Goal: Complete application form: Complete application form

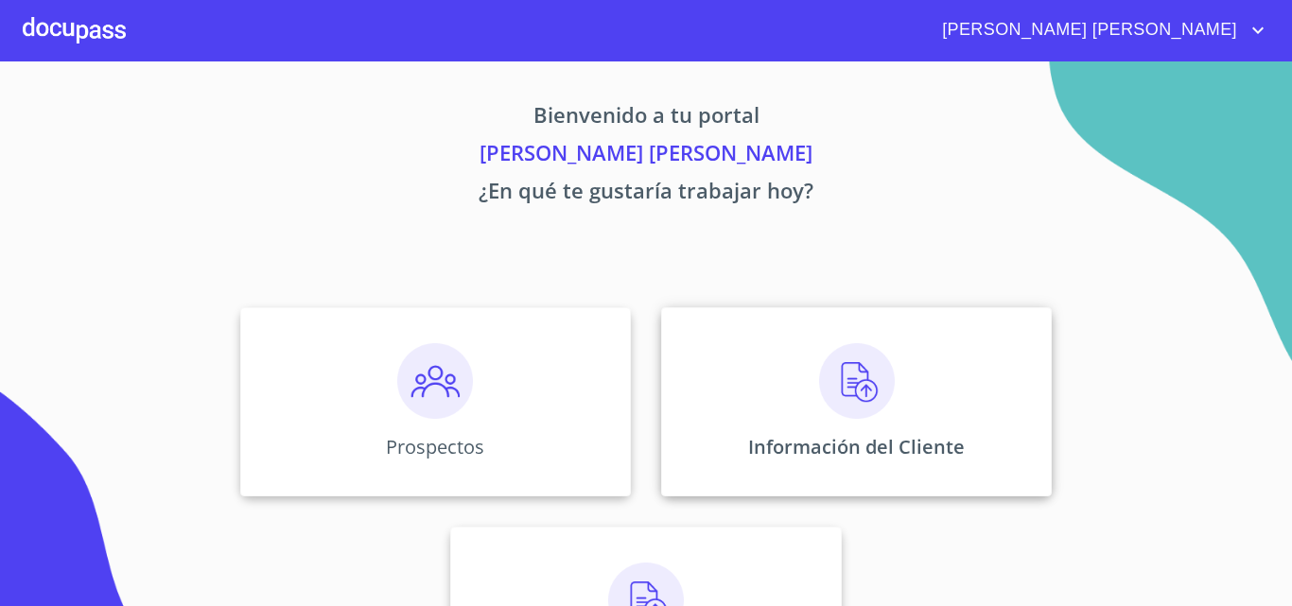
click at [886, 395] on img at bounding box center [857, 381] width 76 height 76
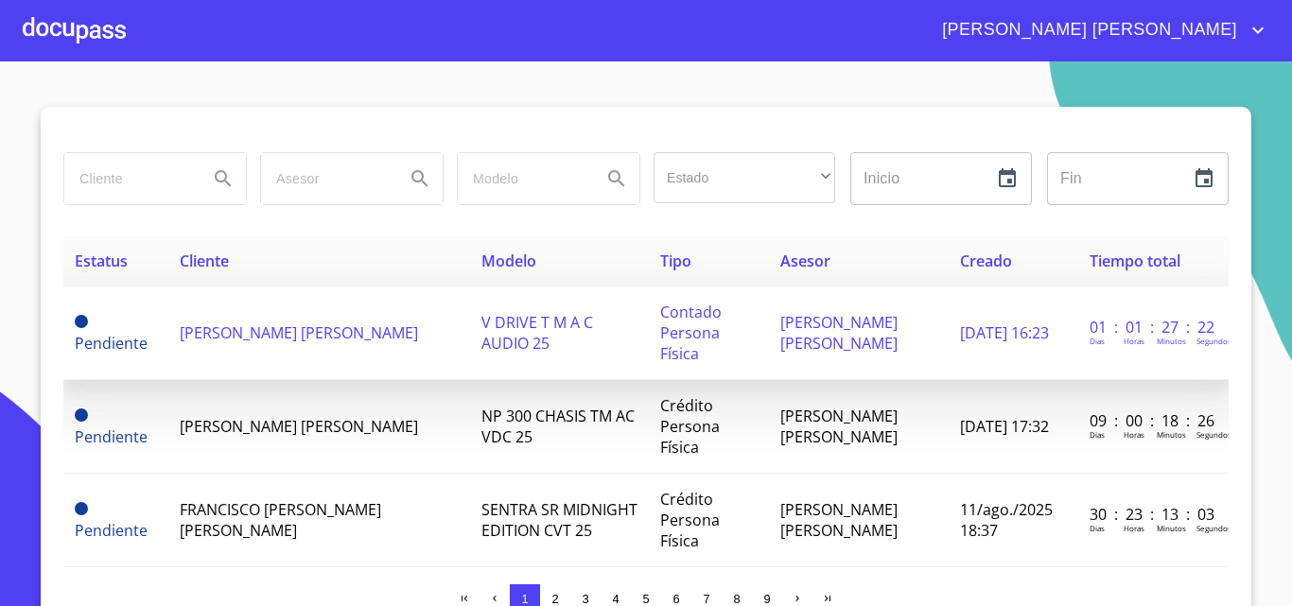
click at [322, 336] on span "[PERSON_NAME] [PERSON_NAME]" at bounding box center [299, 332] width 238 height 21
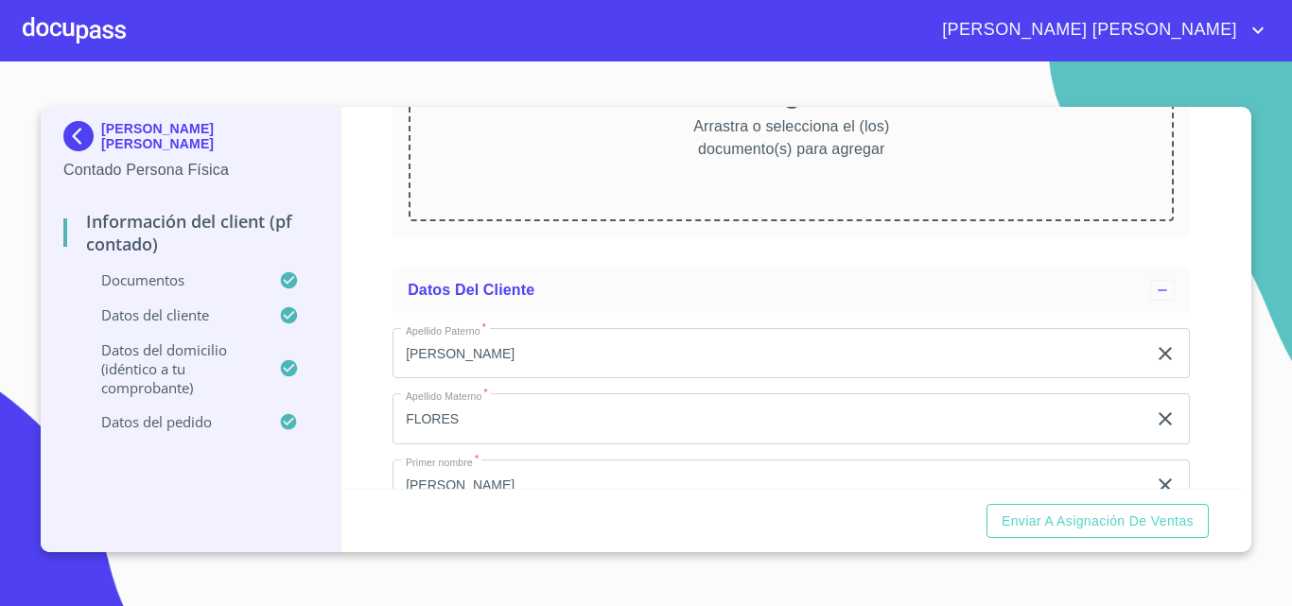
scroll to position [2648, 0]
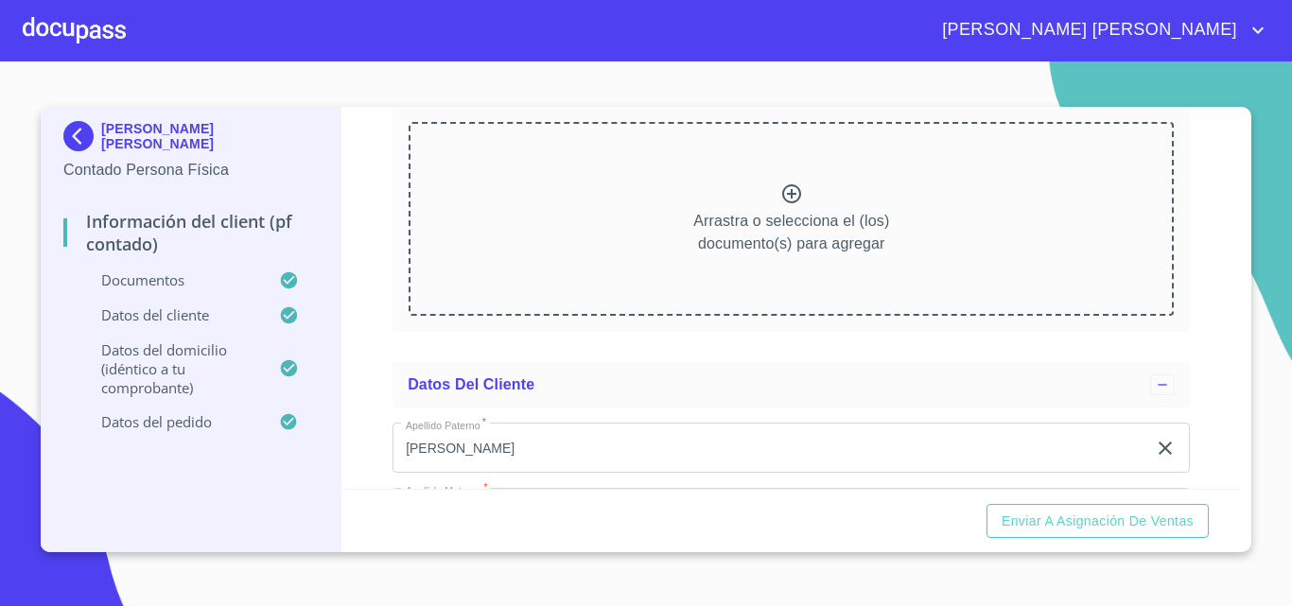
click at [785, 203] on icon at bounding box center [791, 193] width 19 height 19
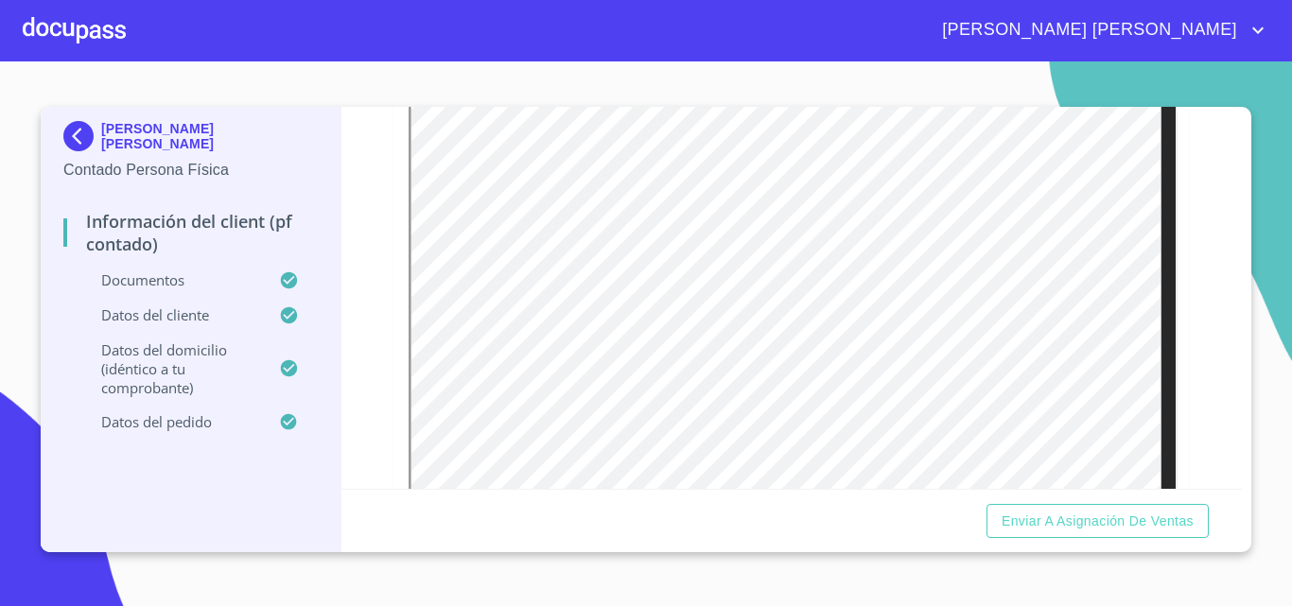
scroll to position [473, 0]
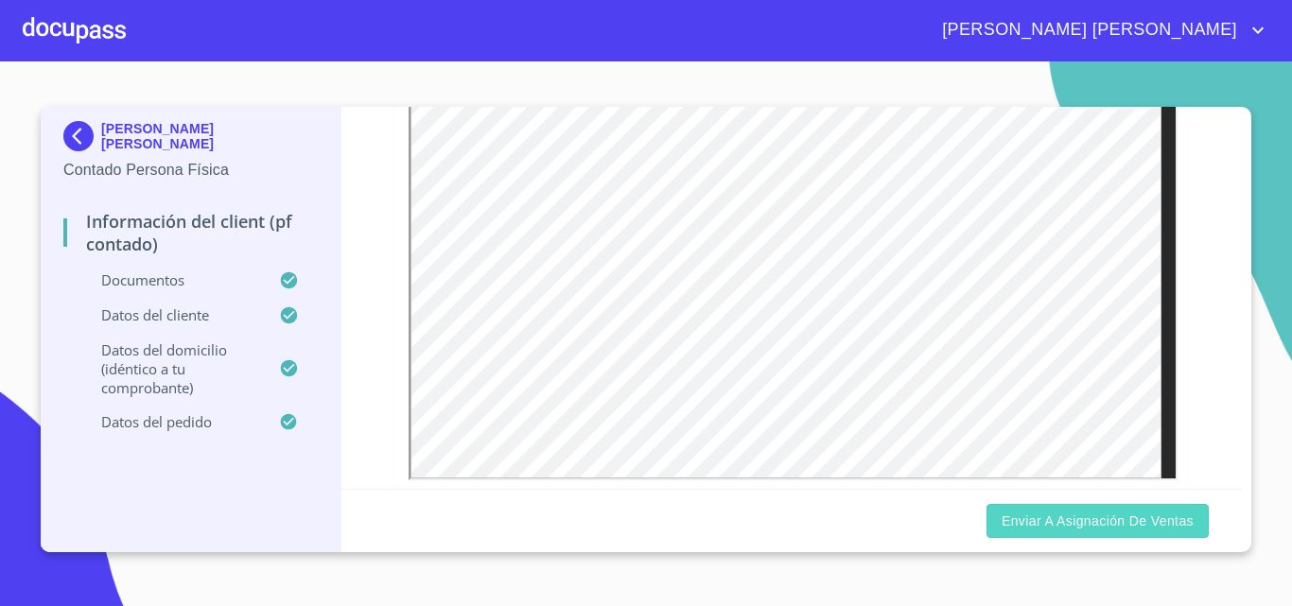
click at [1110, 515] on span "Enviar a Asignación de Ventas" at bounding box center [1097, 522] width 192 height 24
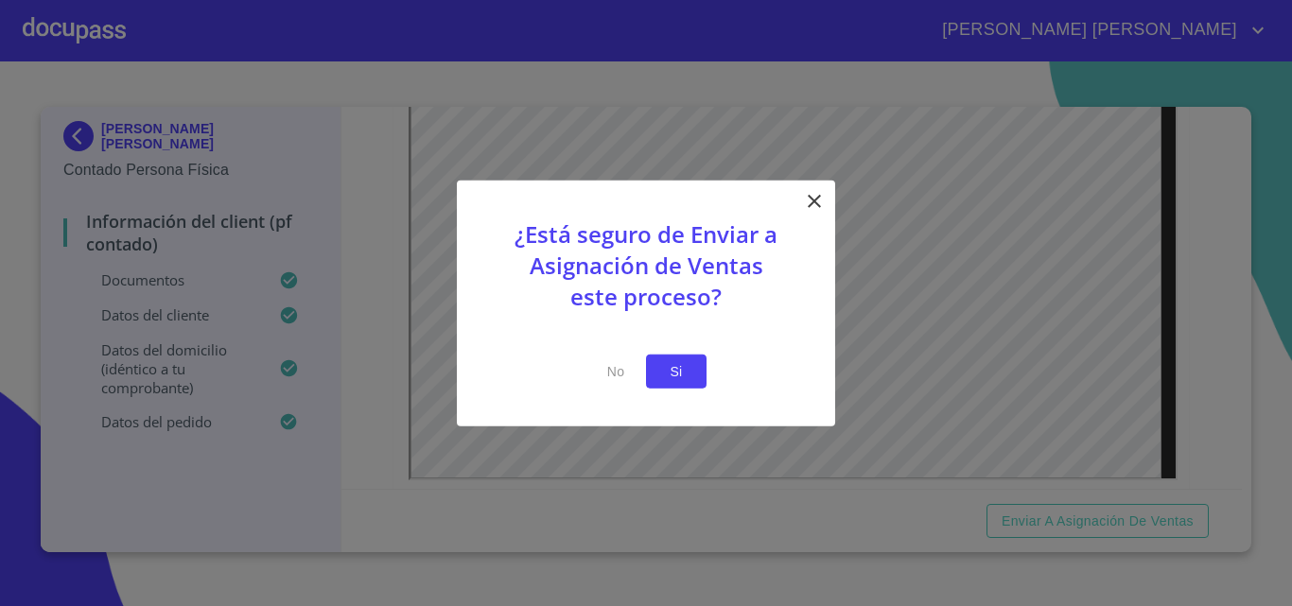
click at [679, 365] on span "Si" at bounding box center [676, 371] width 30 height 24
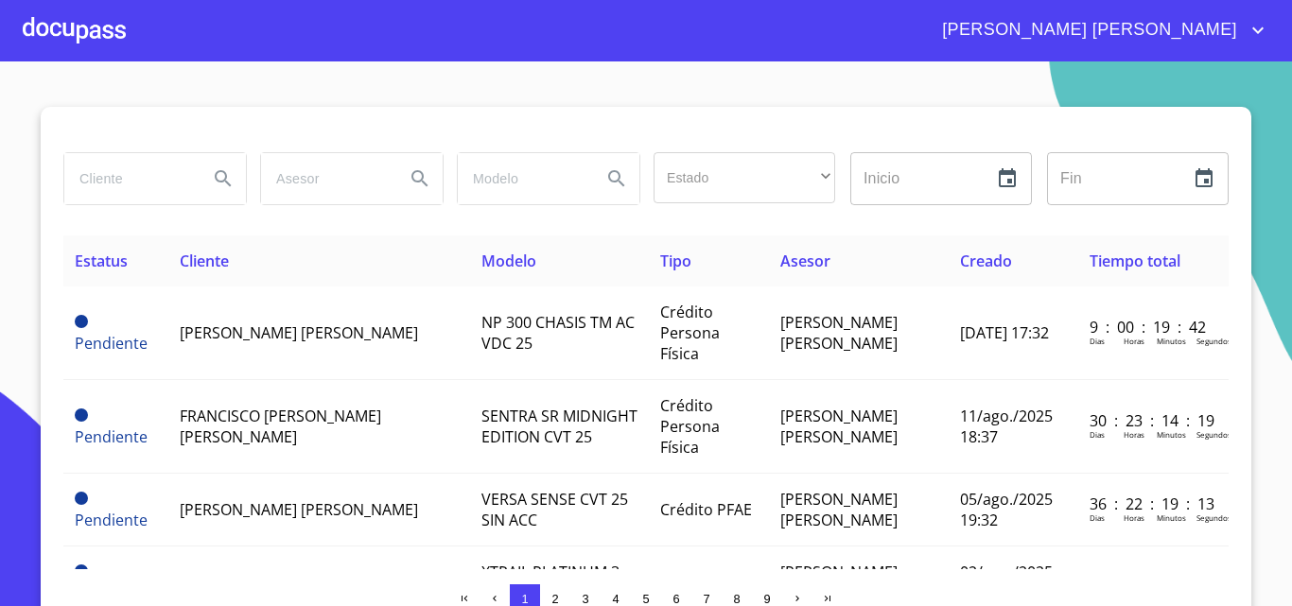
click at [71, 29] on div at bounding box center [74, 30] width 103 height 61
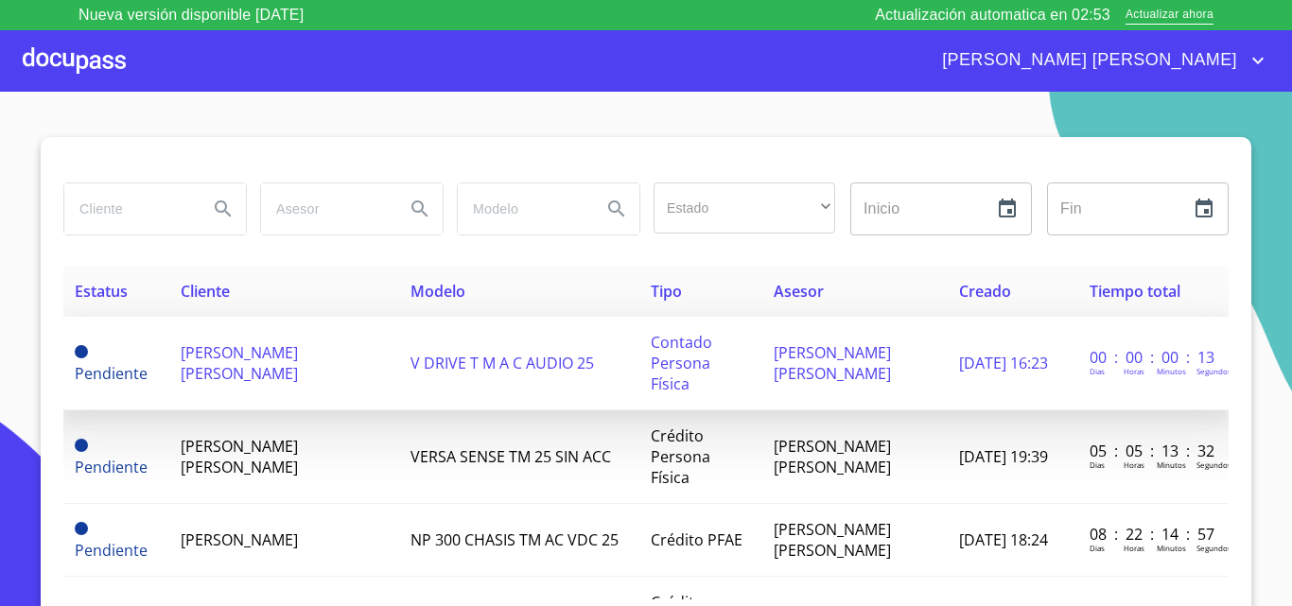
click at [244, 350] on span "[PERSON_NAME] [PERSON_NAME]" at bounding box center [239, 363] width 117 height 42
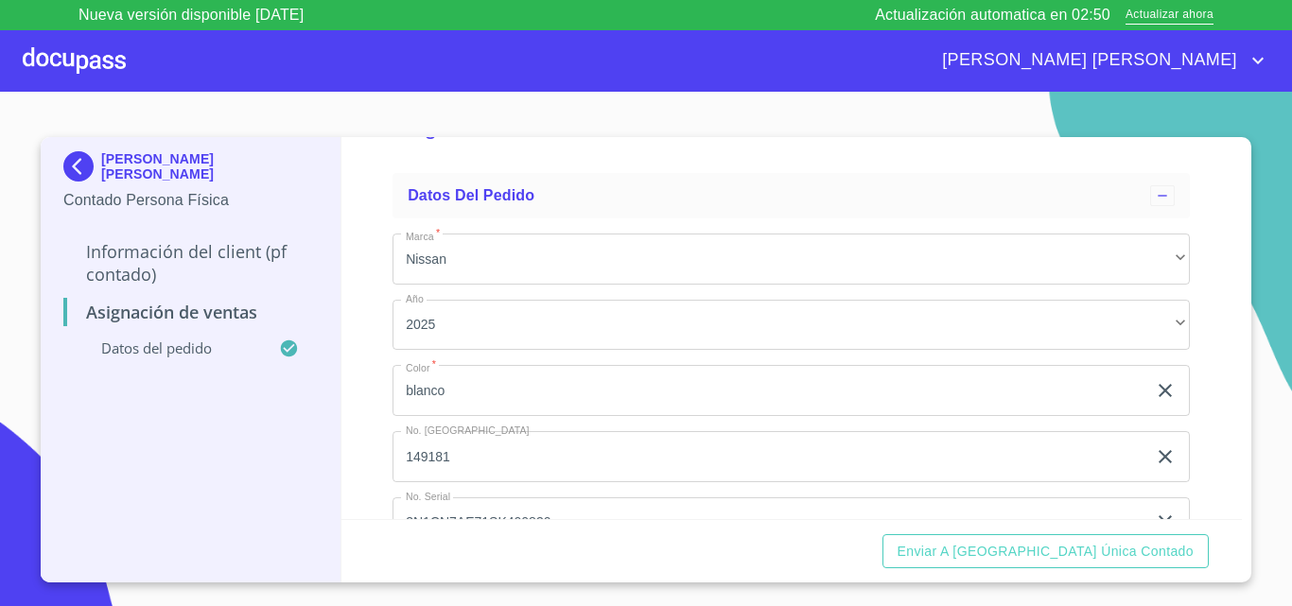
scroll to position [129, 0]
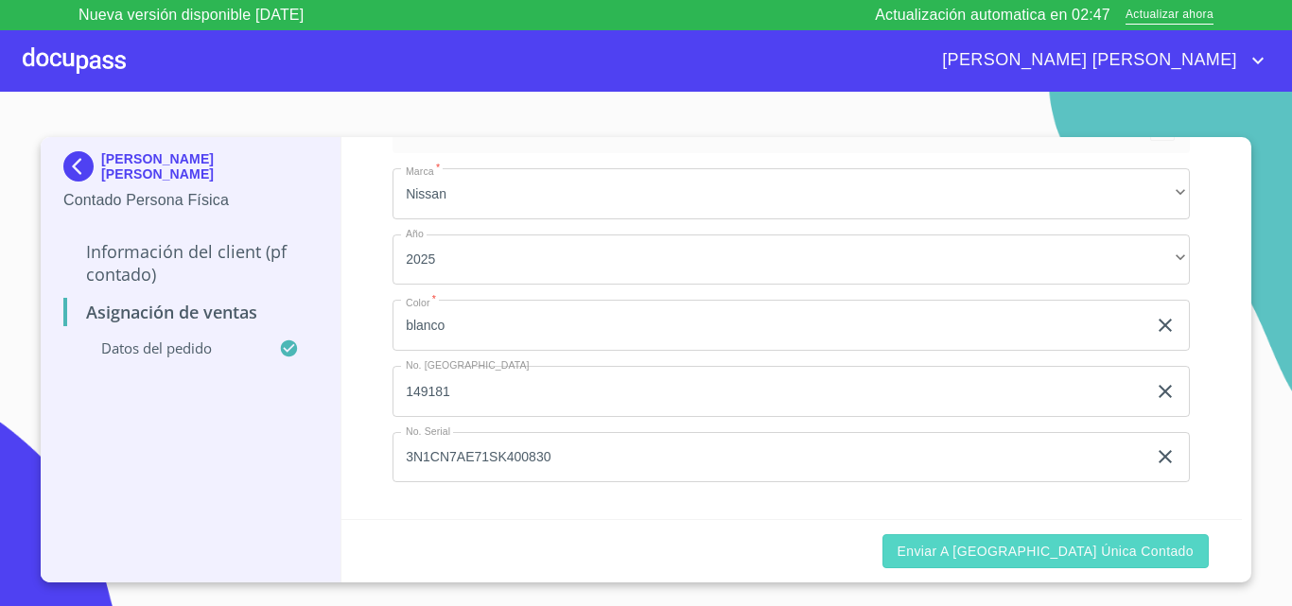
click at [1082, 554] on span "Enviar a [GEOGRAPHIC_DATA] única contado" at bounding box center [1045, 552] width 297 height 24
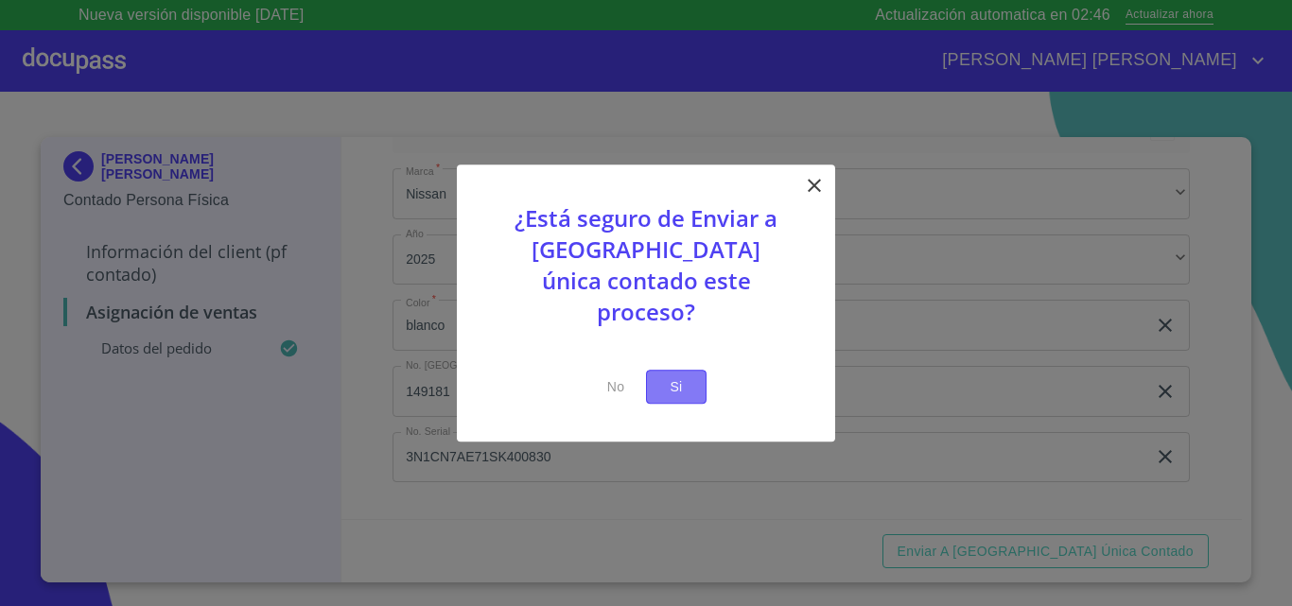
click at [687, 379] on span "Si" at bounding box center [676, 387] width 30 height 24
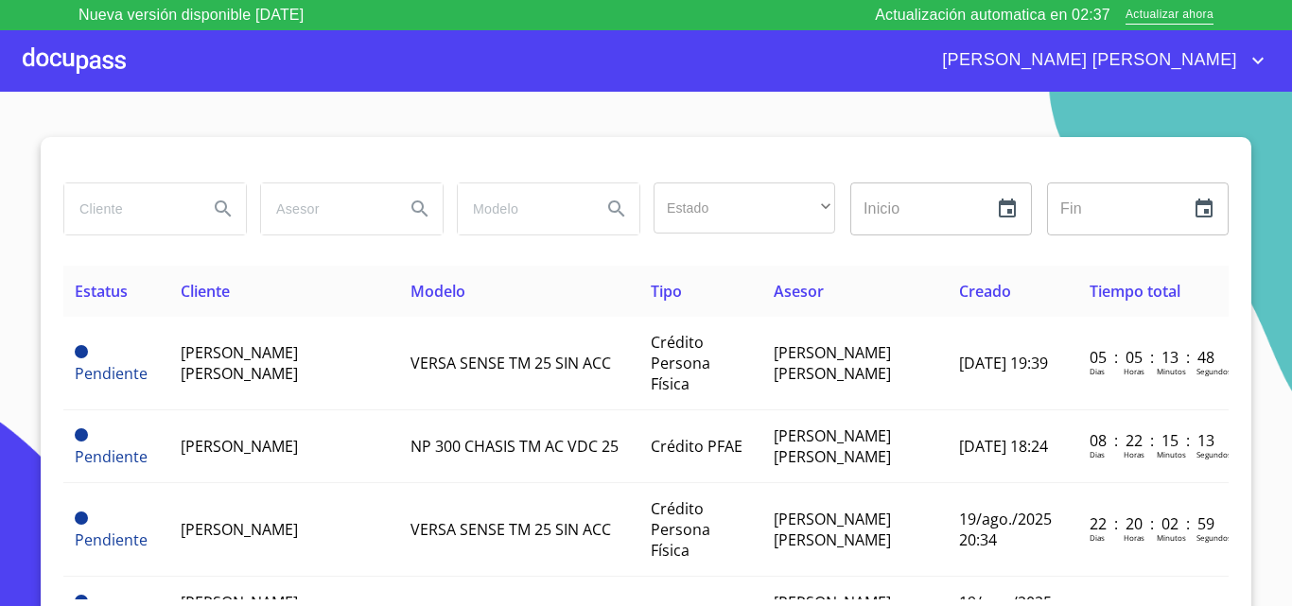
click at [1236, 55] on span "[PERSON_NAME] [PERSON_NAME]" at bounding box center [1087, 60] width 319 height 30
click at [1233, 65] on li "Salir" at bounding box center [1238, 61] width 61 height 34
